Goal: Register for event/course

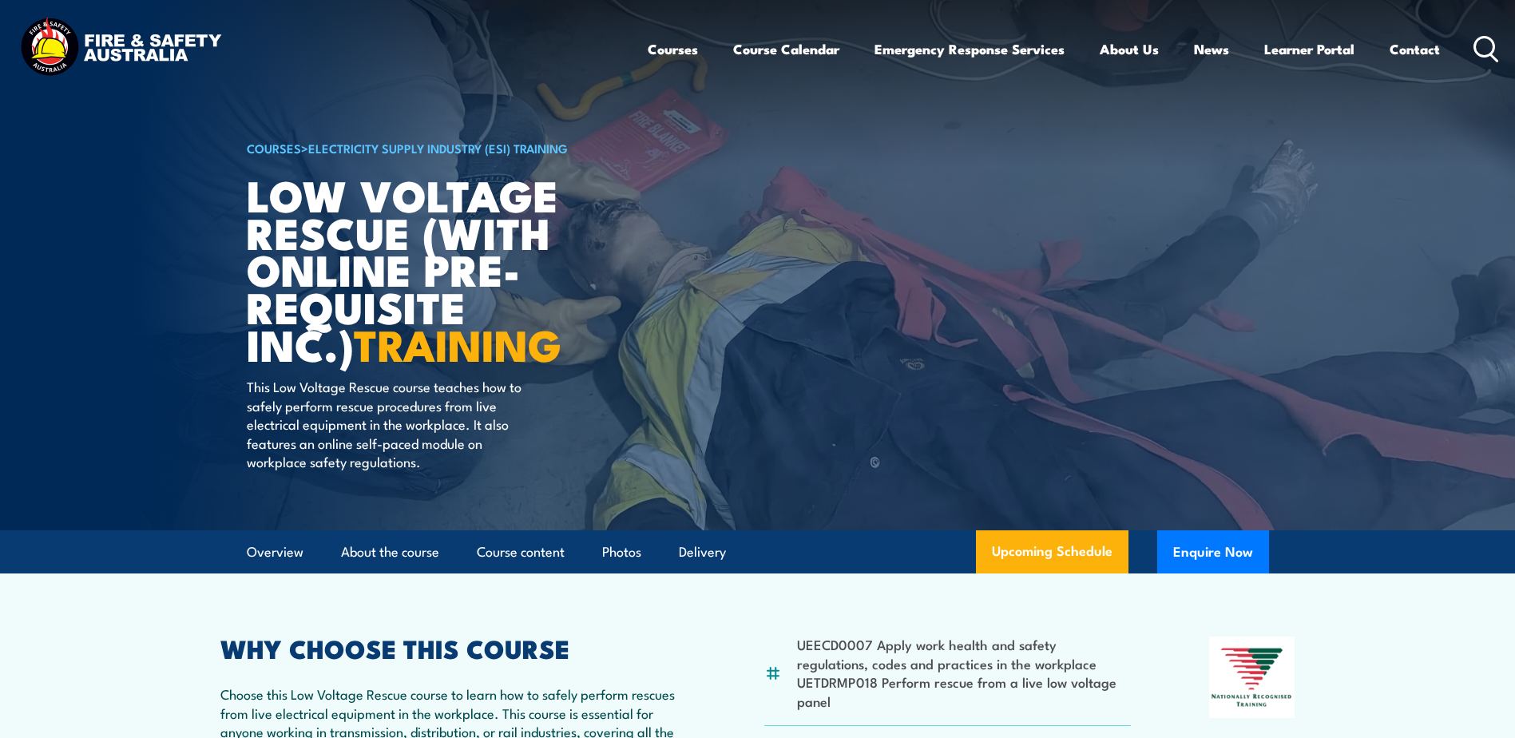
click at [796, 21] on div "Courses Course Calendar Emergency Response Services Services Overview Emergency…" at bounding box center [1074, 48] width 852 height 69
click at [790, 42] on link "Course Calendar" at bounding box center [786, 49] width 106 height 42
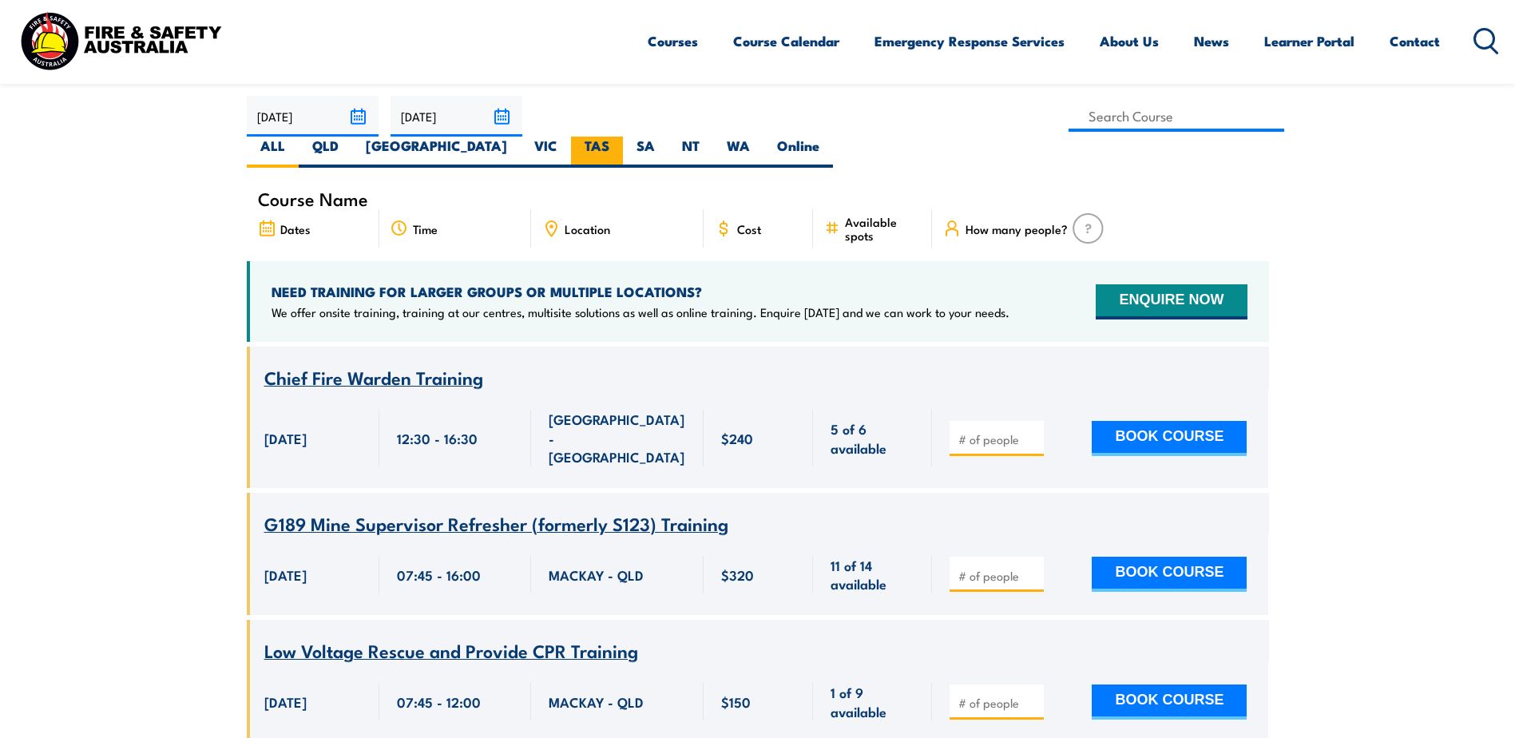
click at [623, 137] on label "TAS" at bounding box center [597, 152] width 52 height 31
click at [620, 137] on input "TAS" at bounding box center [614, 142] width 10 height 10
radio input "true"
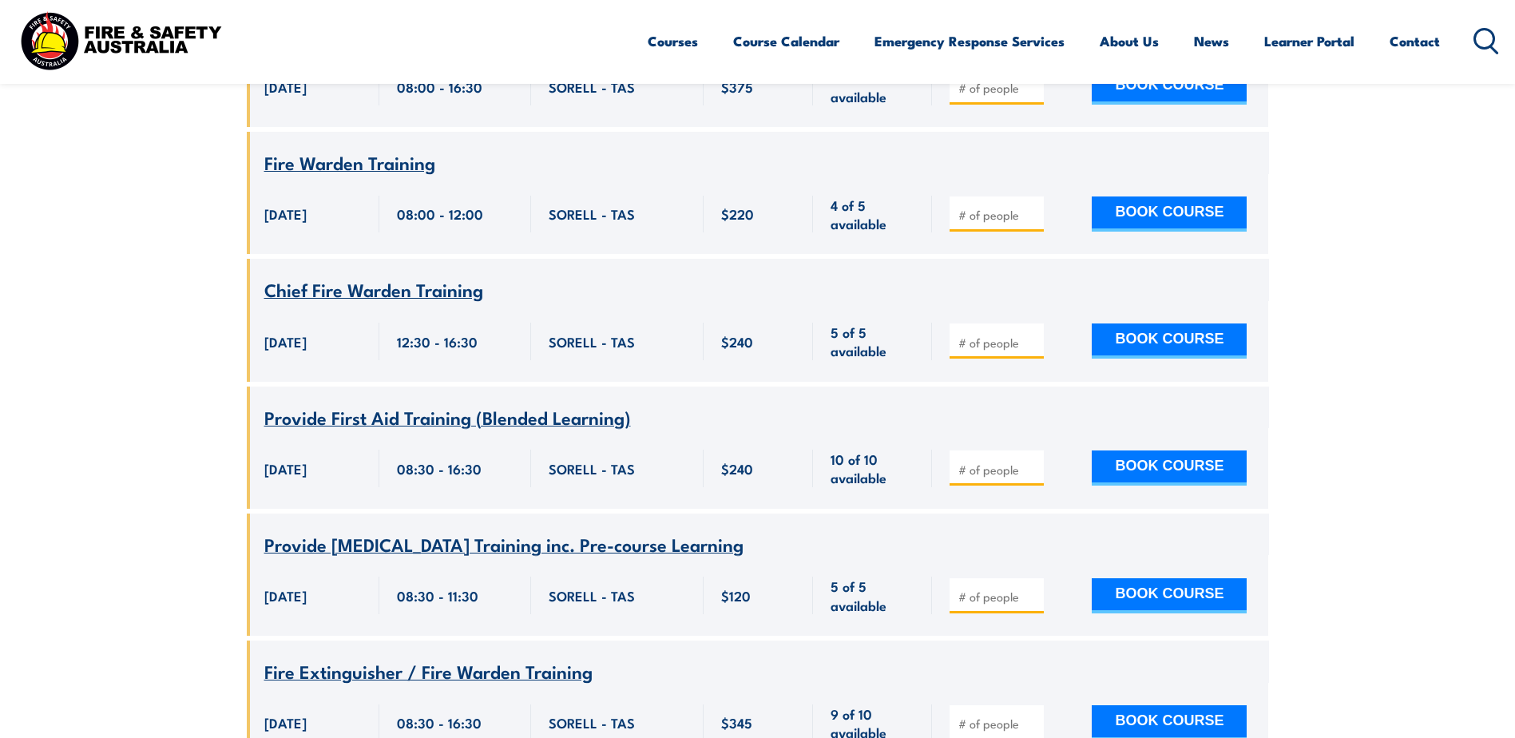
scroll to position [846, 0]
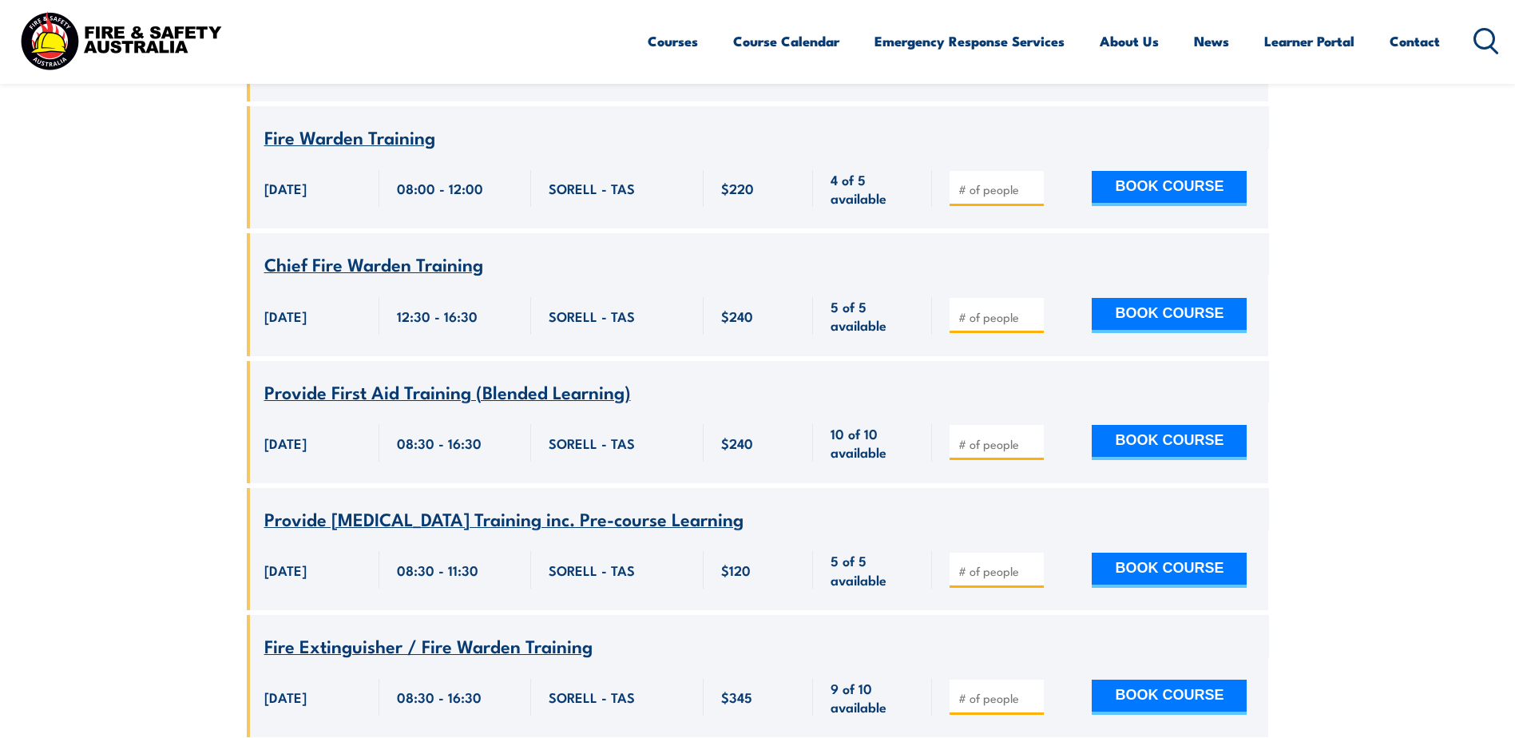
click at [456, 378] on span "Provide First Aid Training (Blended Learning)" at bounding box center [447, 391] width 366 height 27
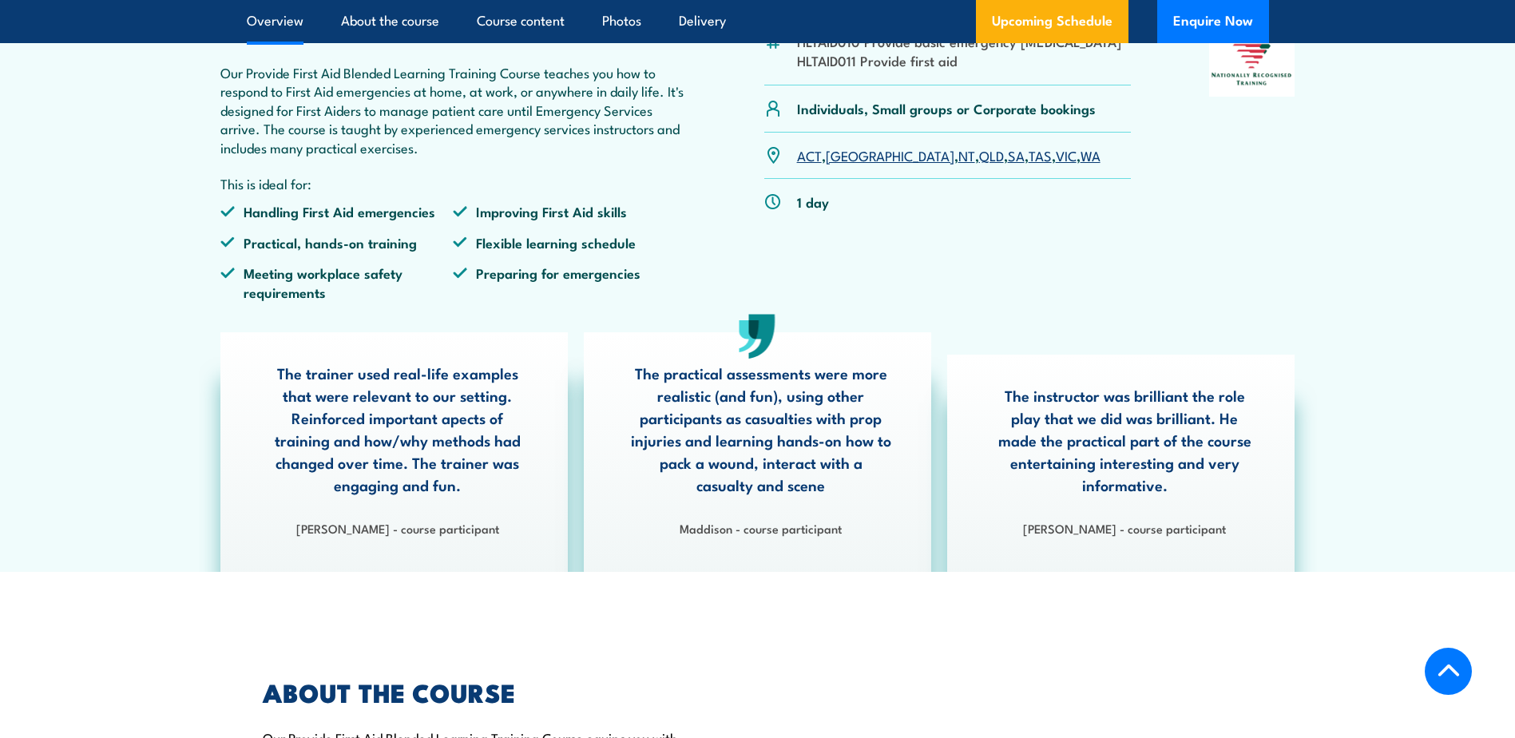
scroll to position [479, 0]
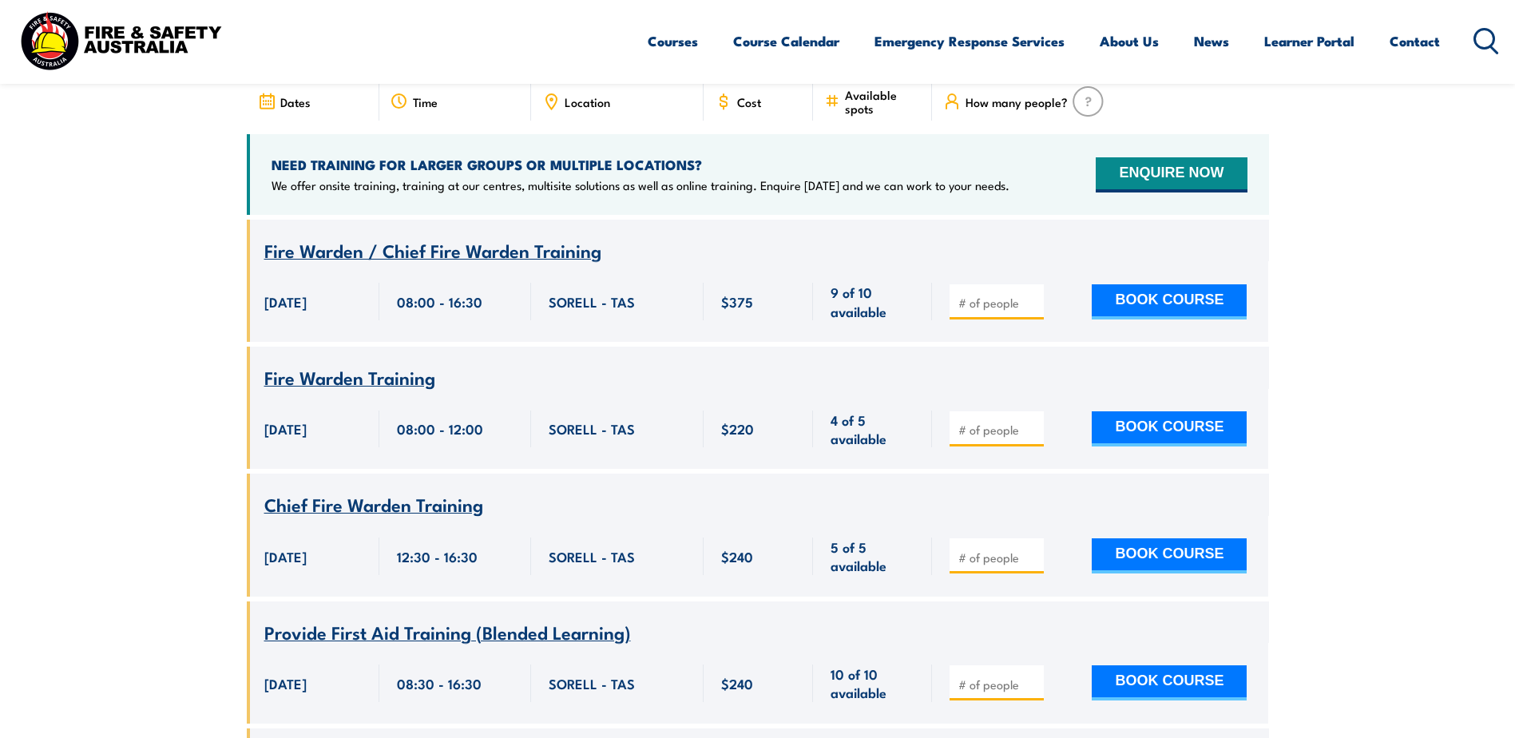
scroll to position [527, 0]
